Goal: Information Seeking & Learning: Learn about a topic

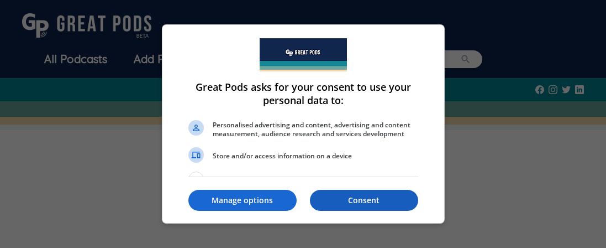
click at [350, 202] on p "Consent" at bounding box center [364, 199] width 108 height 11
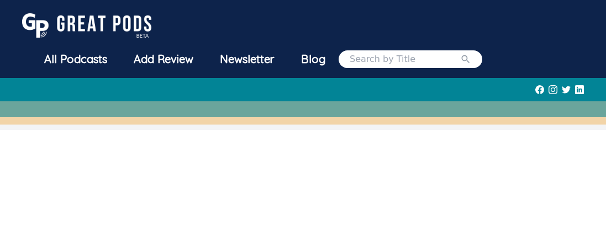
click at [72, 61] on div "All Podcasts" at bounding box center [76, 59] width 90 height 29
click at [71, 57] on div "All Podcasts" at bounding box center [76, 59] width 90 height 29
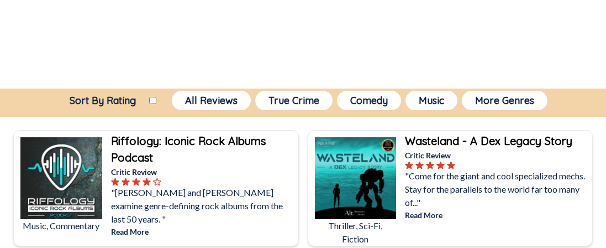
scroll to position [201, 0]
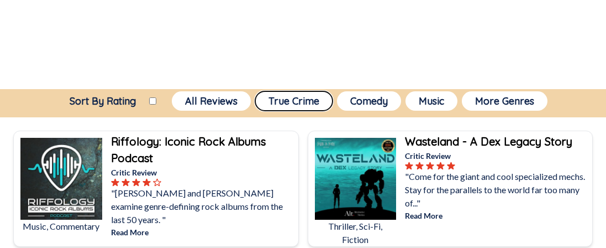
click at [276, 100] on button "True Crime" at bounding box center [293, 100] width 77 height 19
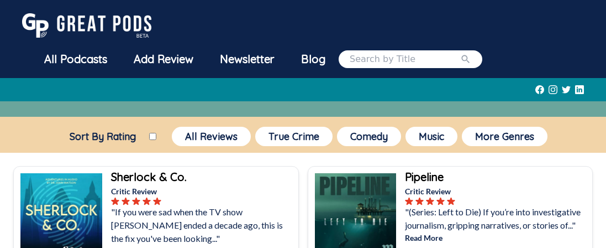
click at [276, 100] on div at bounding box center [303, 89] width 562 height 23
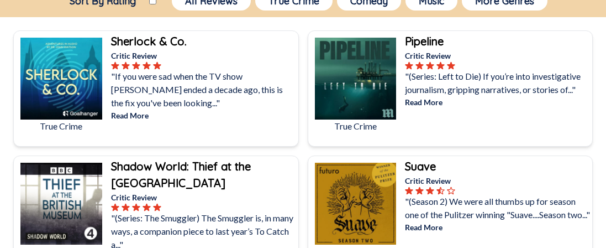
scroll to position [136, 0]
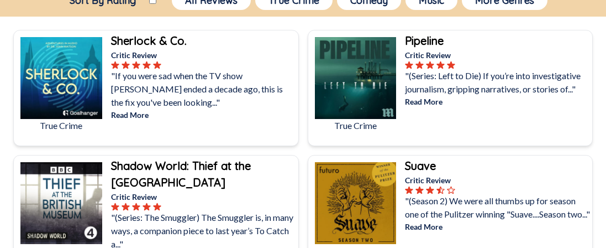
click at [276, 100] on p ""If you were sad when the TV show [PERSON_NAME] ended a decade ago, this is the…" at bounding box center [203, 89] width 185 height 40
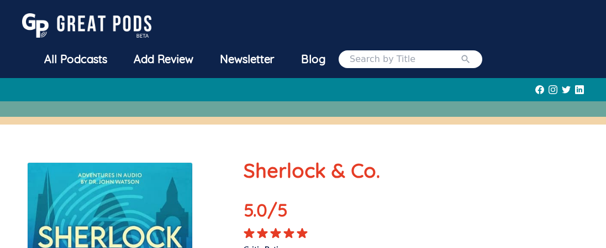
click at [276, 100] on div at bounding box center [303, 89] width 562 height 23
click at [369, 58] on input "search" at bounding box center [405, 58] width 110 height 13
type input "sh**ged married [PERSON_NAME]"
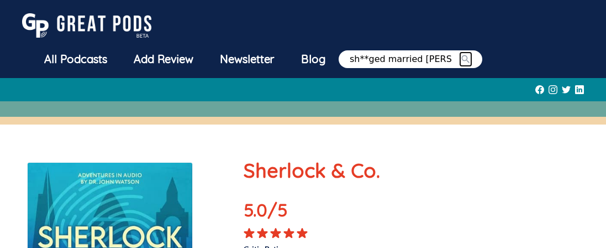
click at [460, 60] on icon "submit" at bounding box center [465, 59] width 11 height 11
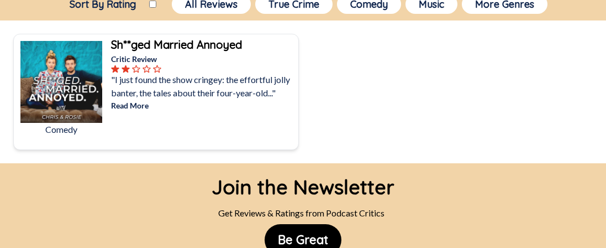
scroll to position [154, 0]
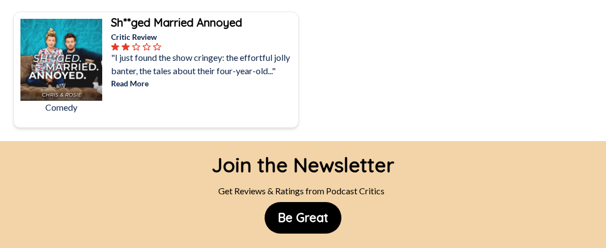
click at [59, 31] on img at bounding box center [61, 60] width 82 height 82
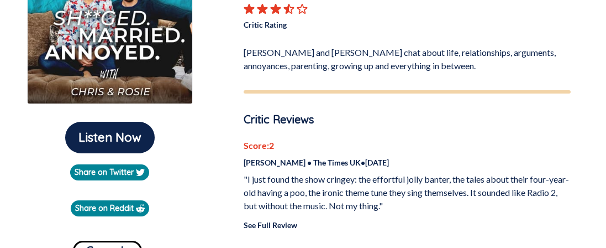
scroll to position [220, 0]
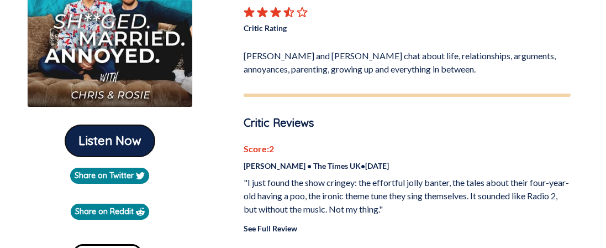
click at [106, 141] on button "Listen Now" at bounding box center [110, 140] width 90 height 31
